Goal: Transaction & Acquisition: Purchase product/service

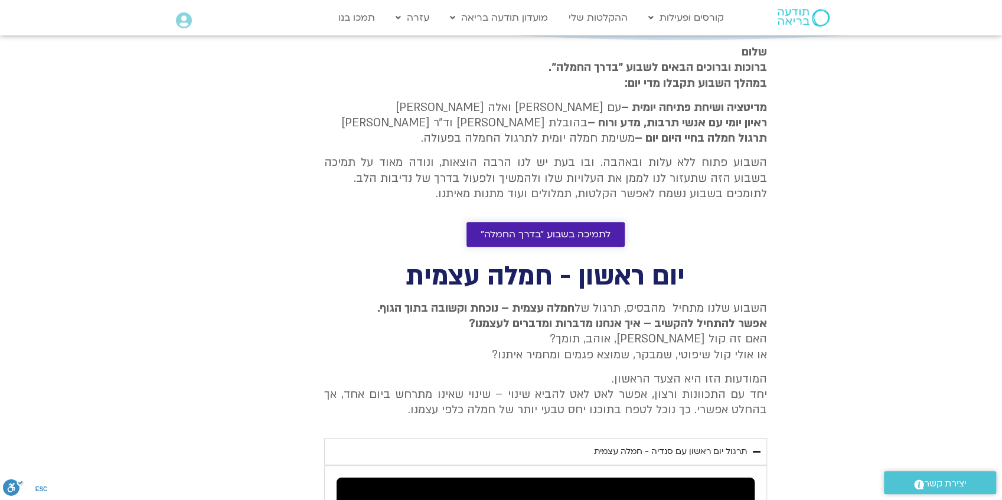
click at [562, 237] on span "לתמיכה בשבוע ״בדרך החמלה״" at bounding box center [546, 234] width 130 height 11
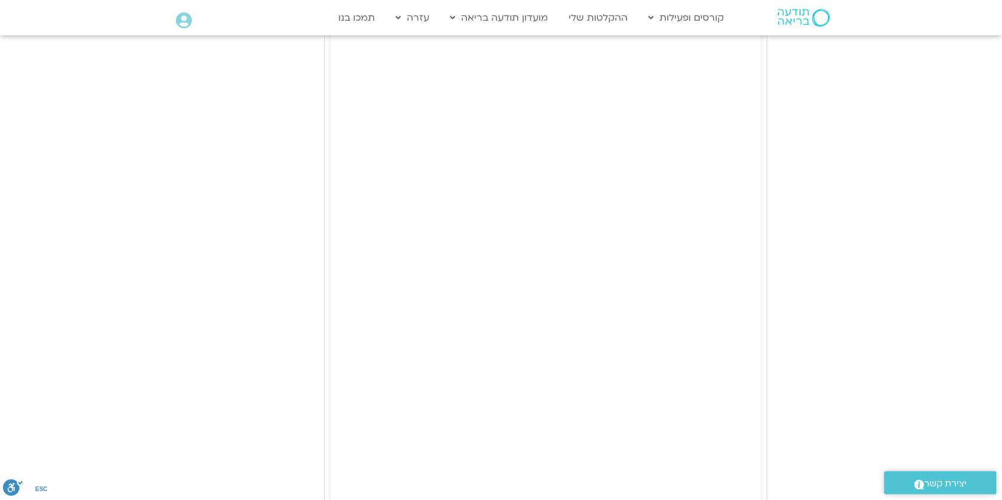
scroll to position [1785, 0]
type input "2817.733333"
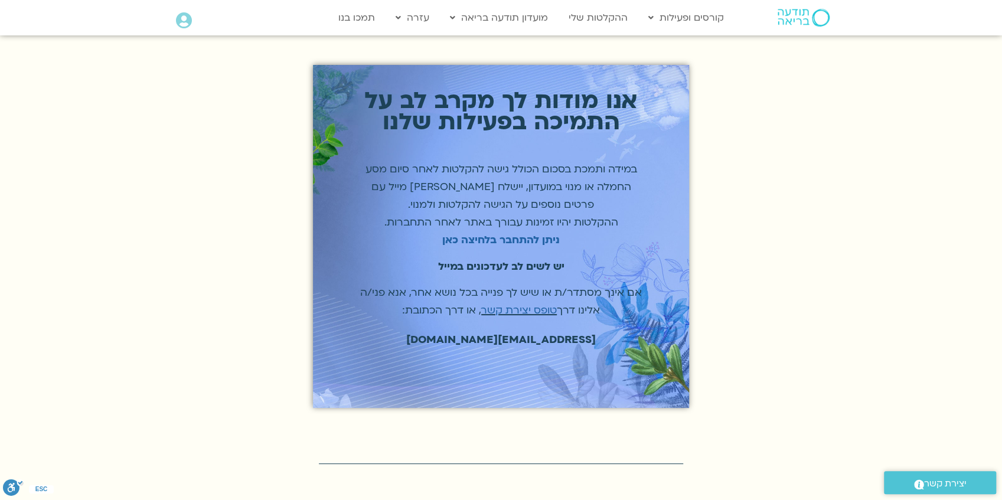
click at [434, 452] on div "[show_order_total_in_thankyou_page] אנו מודות לך מקרב [PERSON_NAME] על התמיכה ב…" at bounding box center [501, 269] width 1002 height 408
click at [843, 271] on section "[show_order_total_in_thankyou_page] אנו מודות לך מקרב [PERSON_NAME] על התמיכה ב…" at bounding box center [501, 248] width 1002 height 366
